Goal: Task Accomplishment & Management: Manage account settings

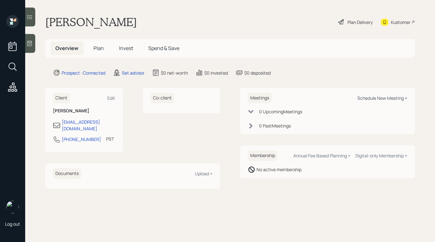
click at [376, 99] on div "Schedule New Meeting +" at bounding box center [382, 98] width 50 height 6
select select "round-[PERSON_NAME]"
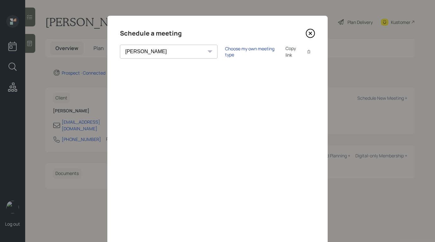
click at [225, 53] on div "Choose my own meeting type" at bounding box center [251, 52] width 53 height 12
click at [310, 30] on icon at bounding box center [310, 33] width 9 height 9
